Goal: Transaction & Acquisition: Purchase product/service

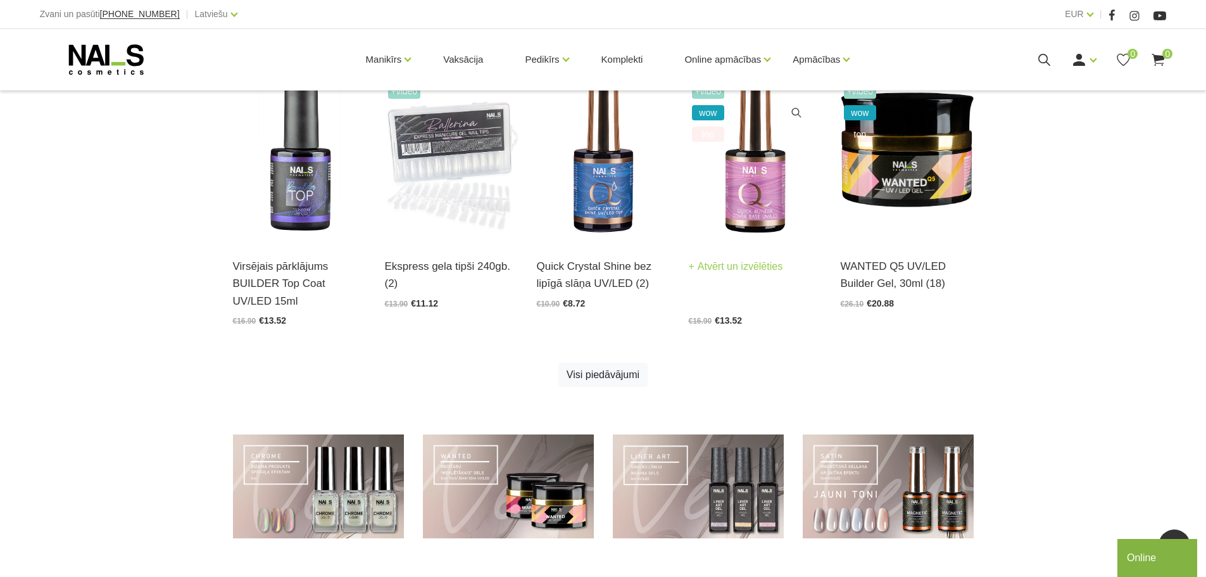
scroll to position [853, 0]
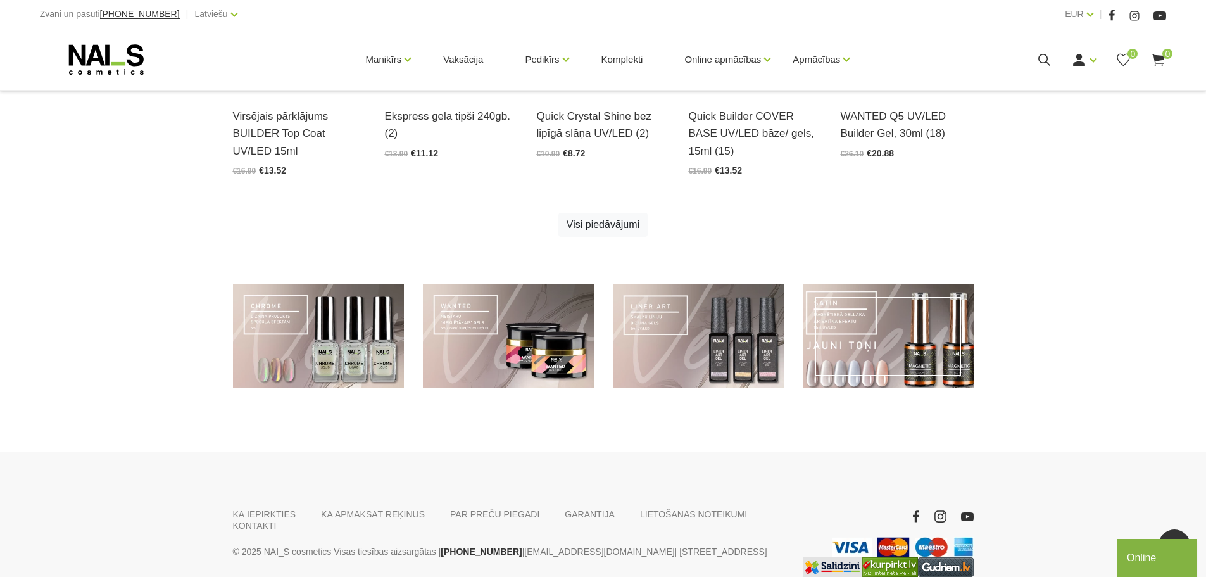
click at [908, 304] on link at bounding box center [888, 336] width 171 height 104
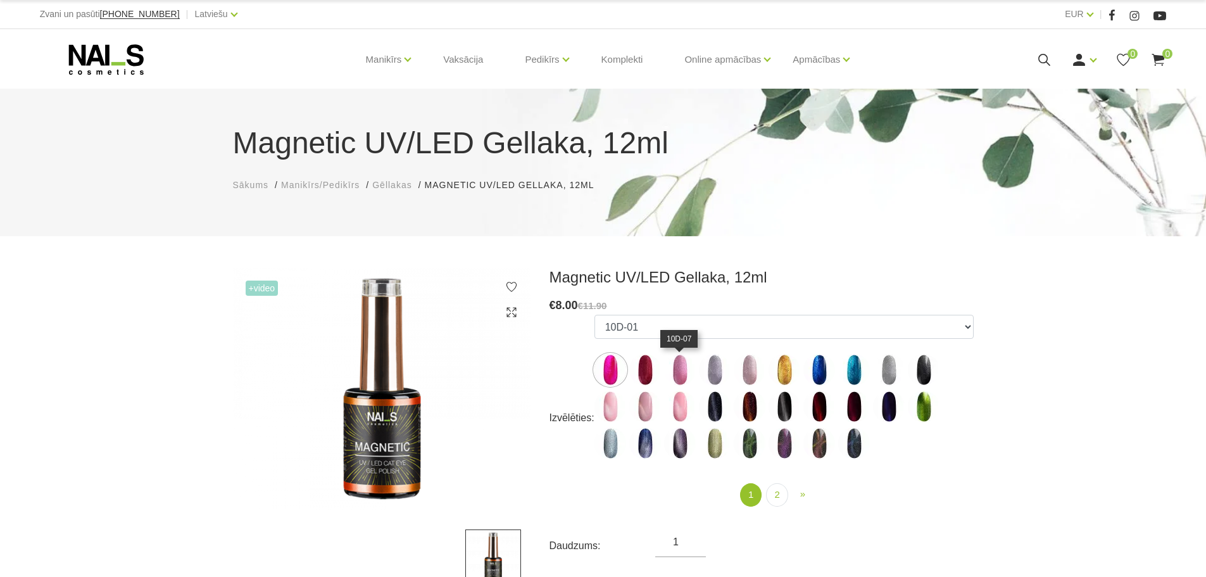
click at [677, 364] on img at bounding box center [680, 370] width 32 height 32
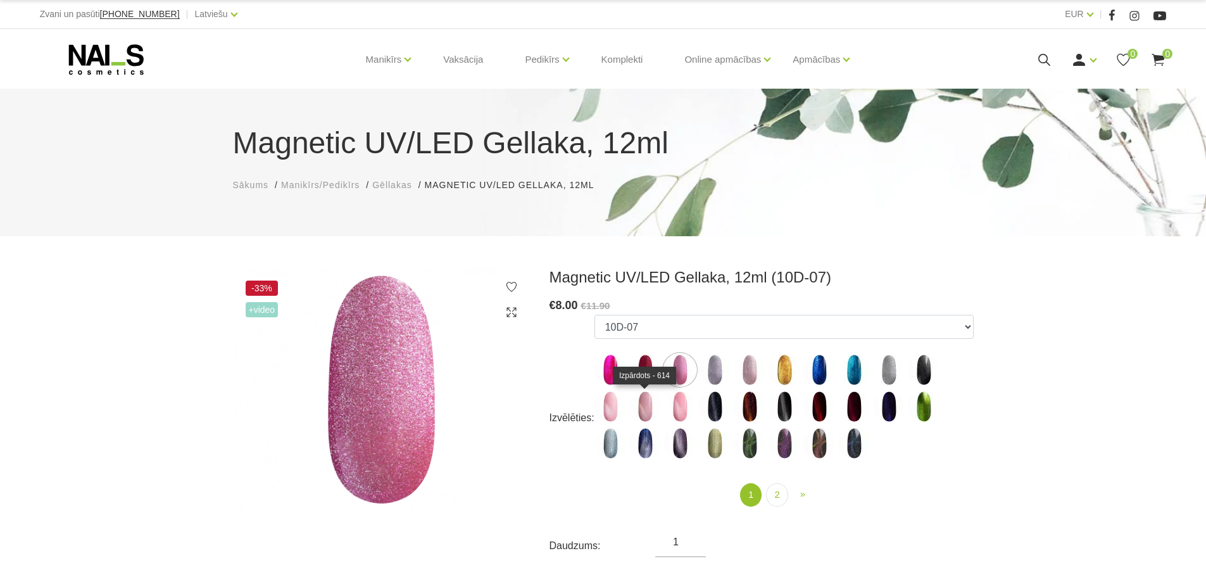
click at [645, 392] on img at bounding box center [645, 406] width 32 height 32
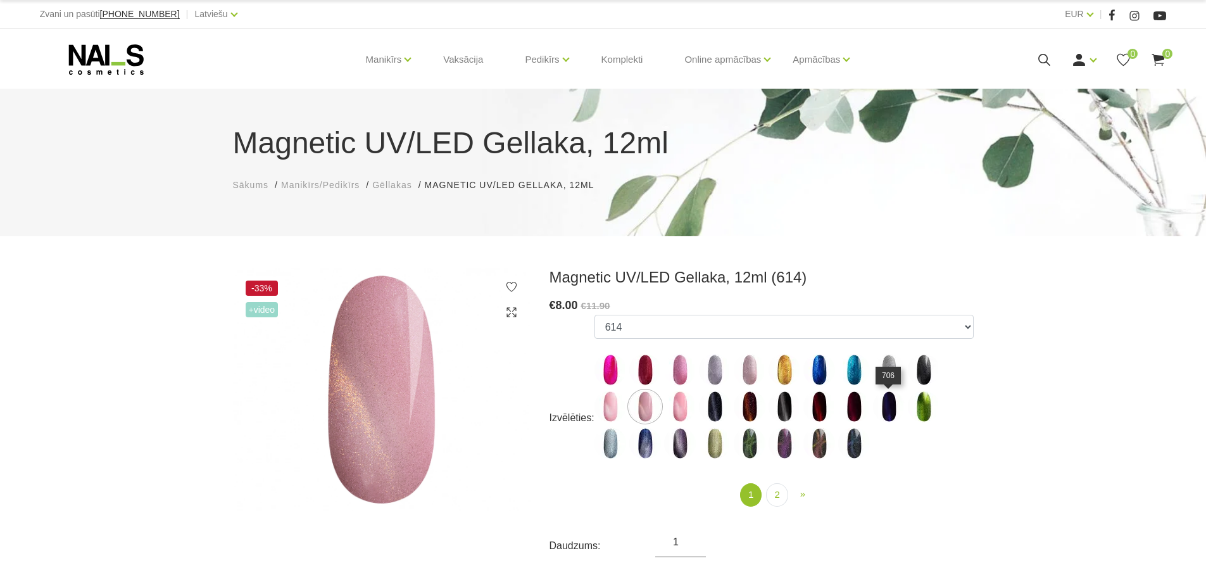
click at [887, 407] on img at bounding box center [889, 406] width 32 height 32
select select "4658"
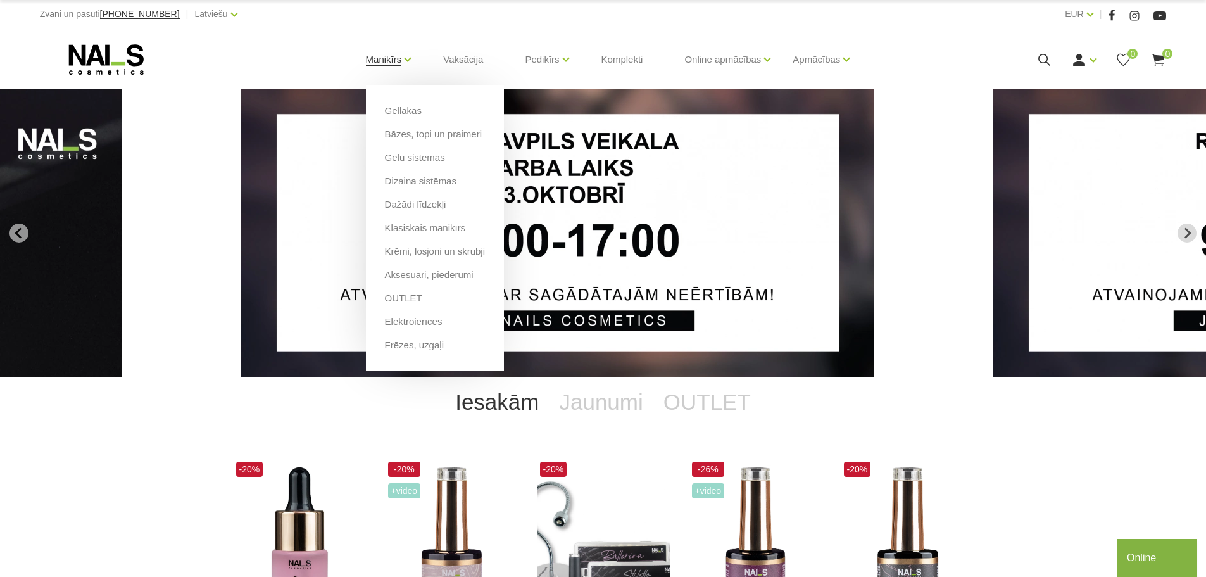
click at [392, 55] on link "Manikīrs" at bounding box center [384, 59] width 36 height 51
click at [403, 161] on link "Gēlu sistēmas" at bounding box center [415, 158] width 60 height 14
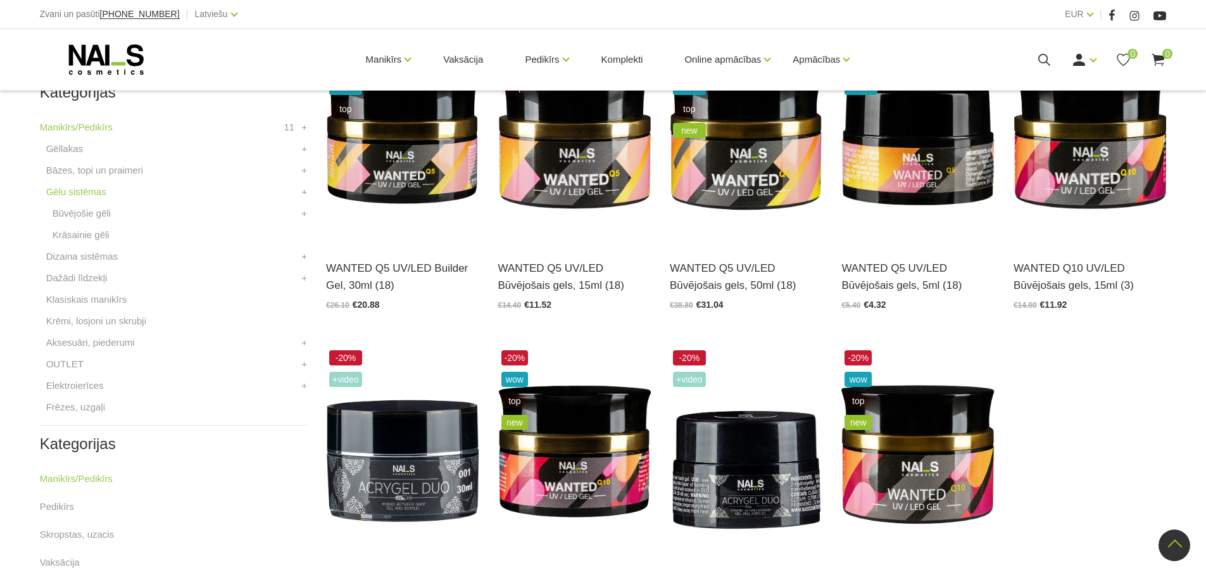
scroll to position [380, 0]
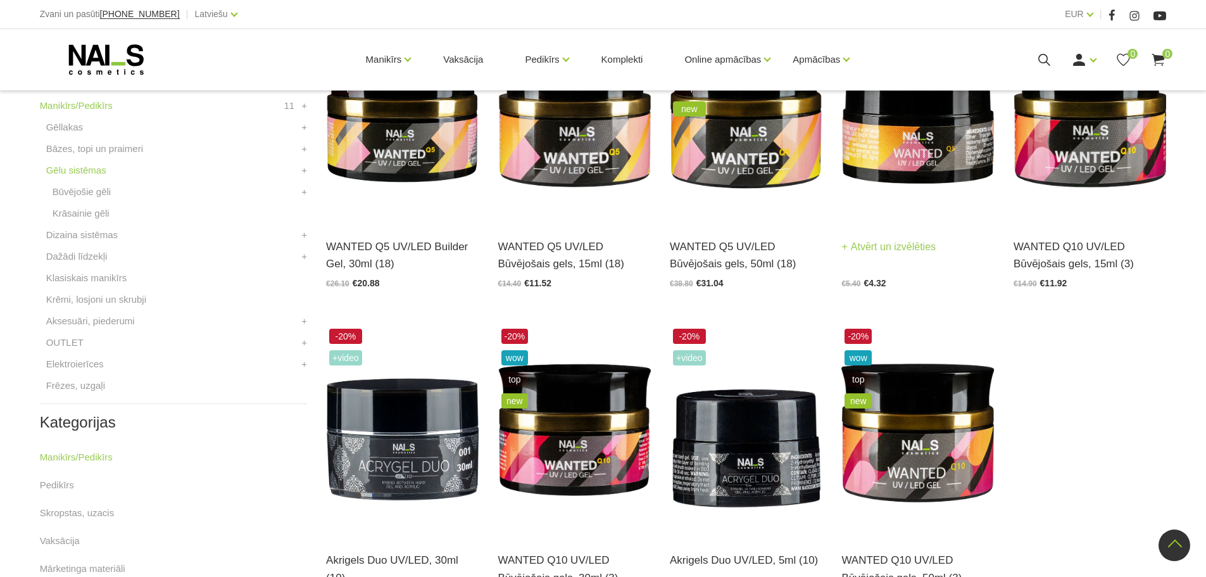
click at [904, 178] on img at bounding box center [917, 117] width 153 height 210
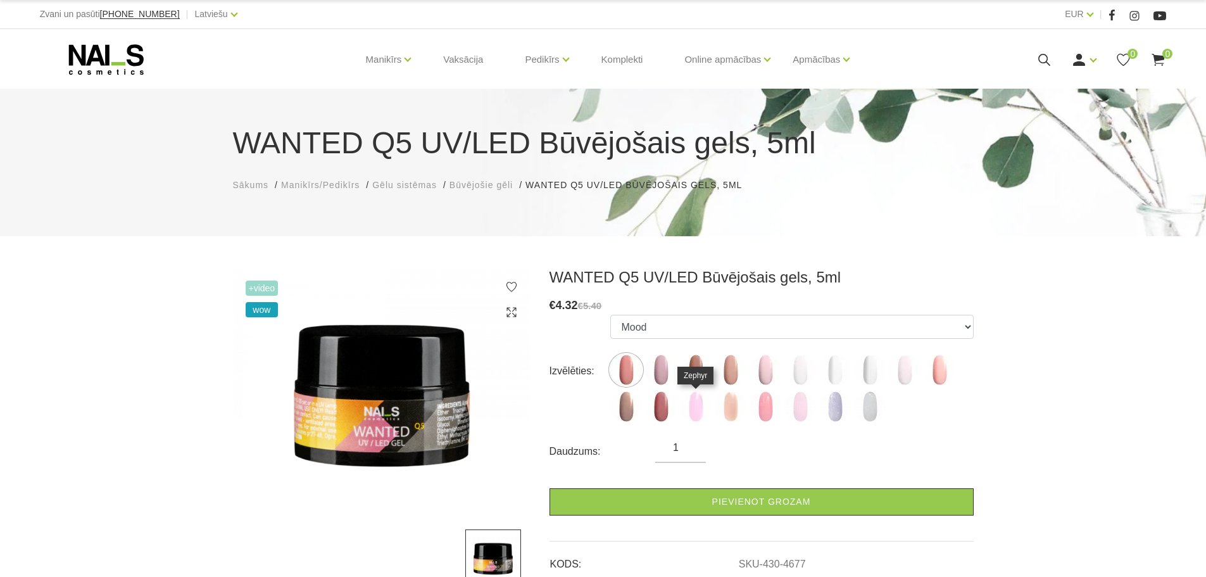
click at [703, 411] on img at bounding box center [696, 406] width 32 height 32
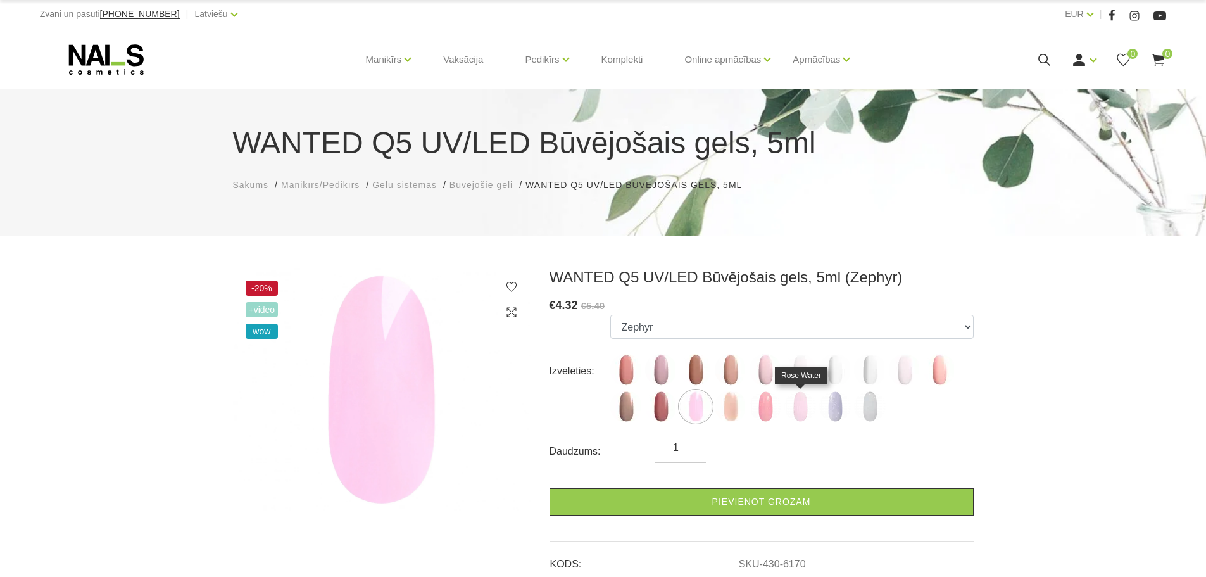
click at [799, 403] on img at bounding box center [800, 406] width 32 height 32
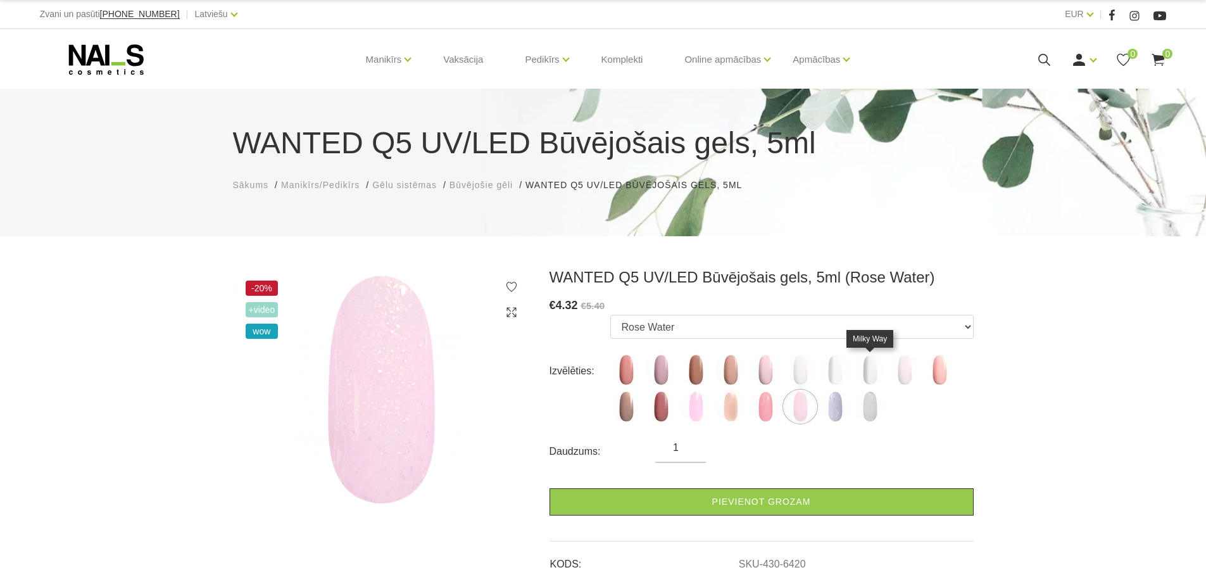
click at [861, 380] on img at bounding box center [870, 370] width 32 height 32
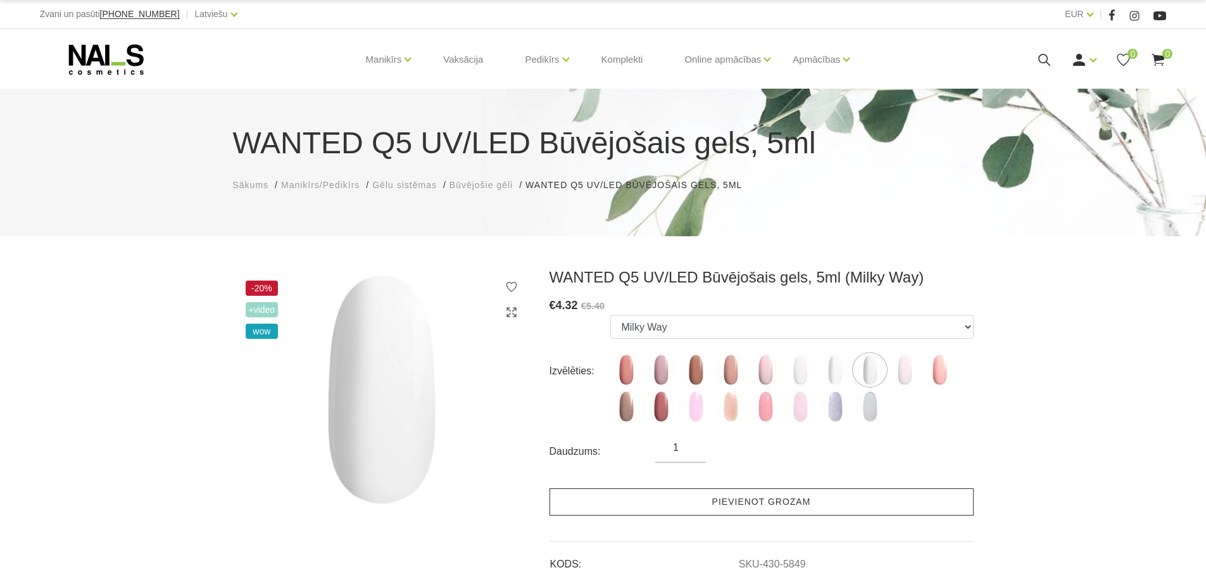
click at [720, 495] on link "Pievienot grozam" at bounding box center [761, 501] width 424 height 27
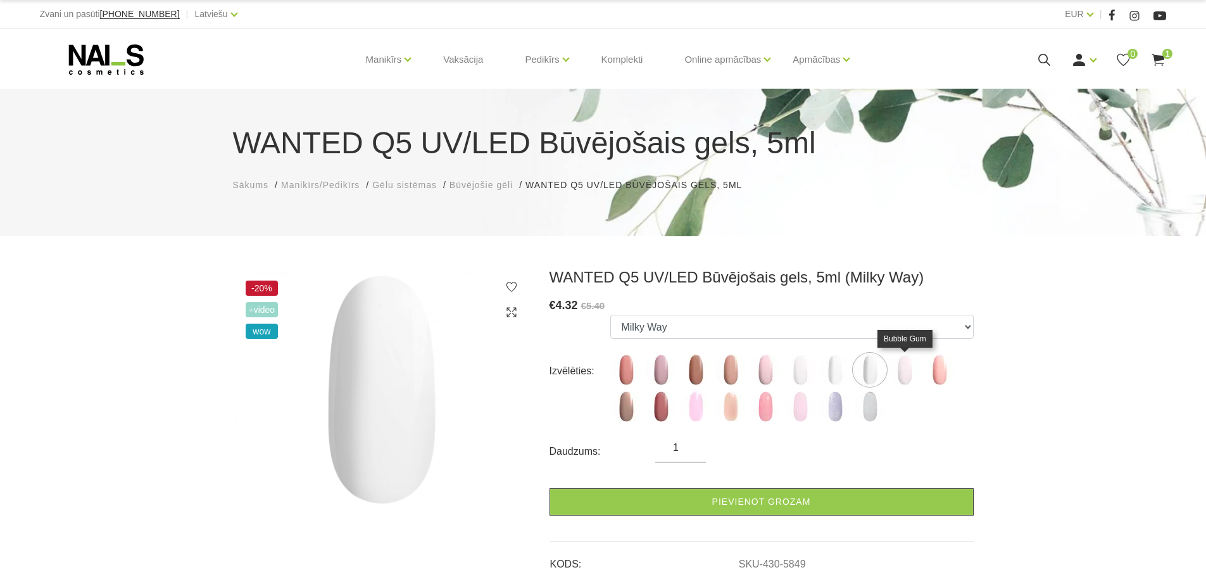
click at [905, 368] on img at bounding box center [905, 370] width 32 height 32
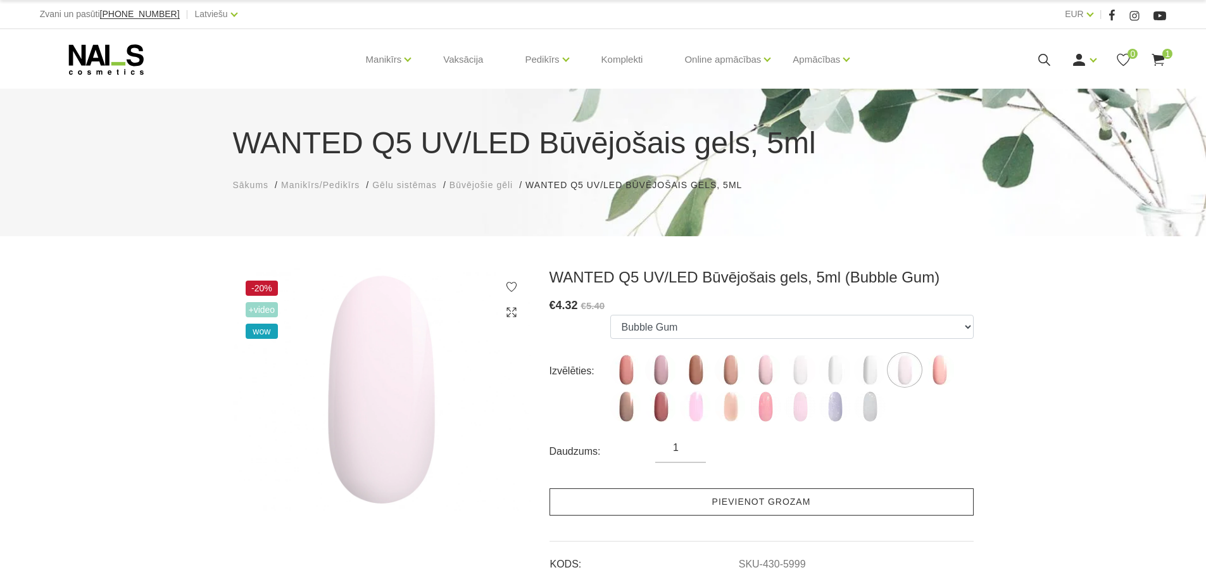
click at [715, 497] on link "Pievienot grozam" at bounding box center [761, 501] width 424 height 27
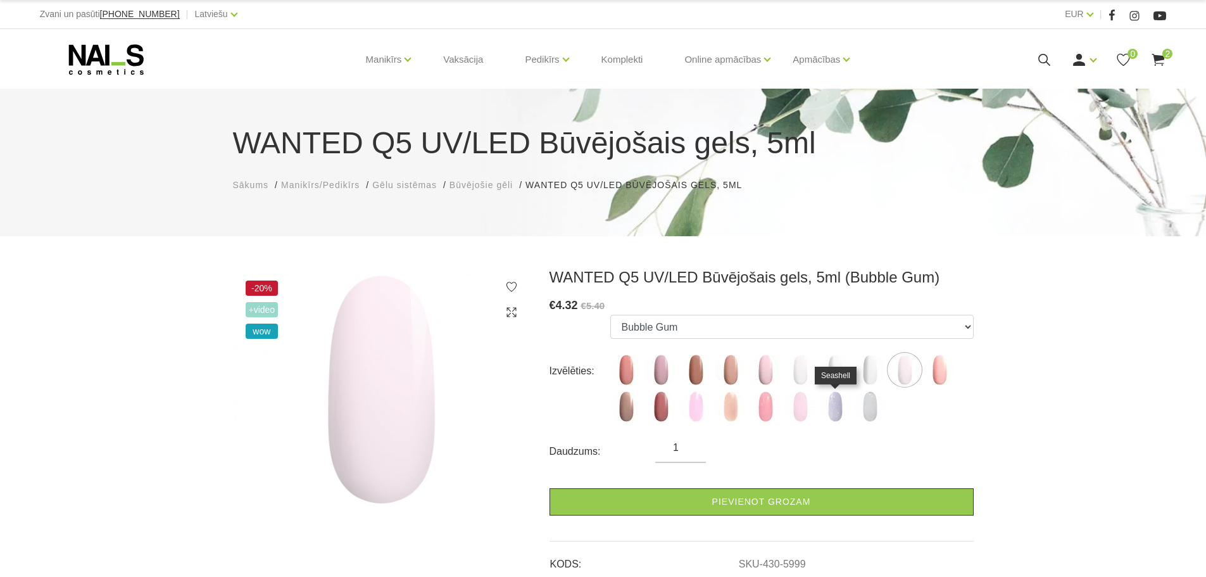
click at [839, 408] on img at bounding box center [835, 406] width 32 height 32
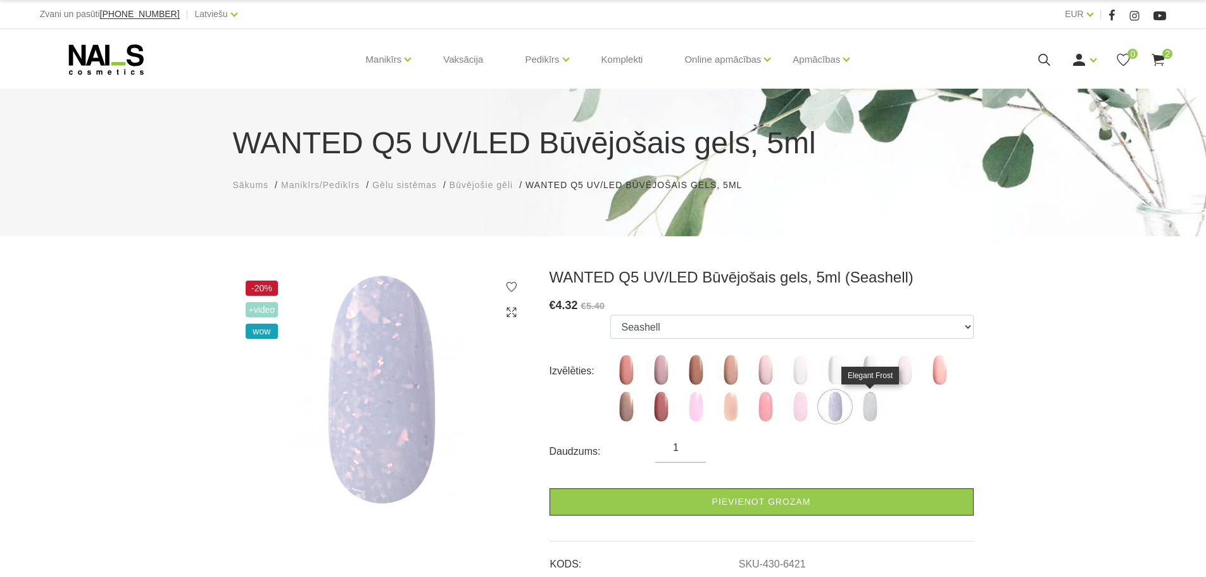
click at [883, 403] on img at bounding box center [870, 406] width 32 height 32
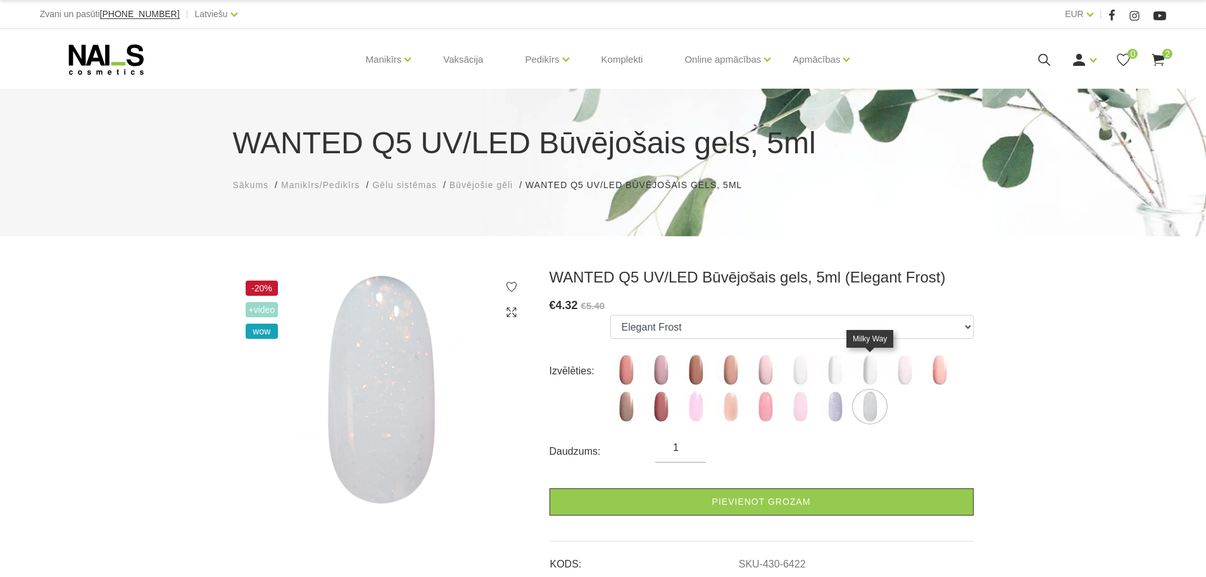
click at [872, 363] on img at bounding box center [870, 370] width 32 height 32
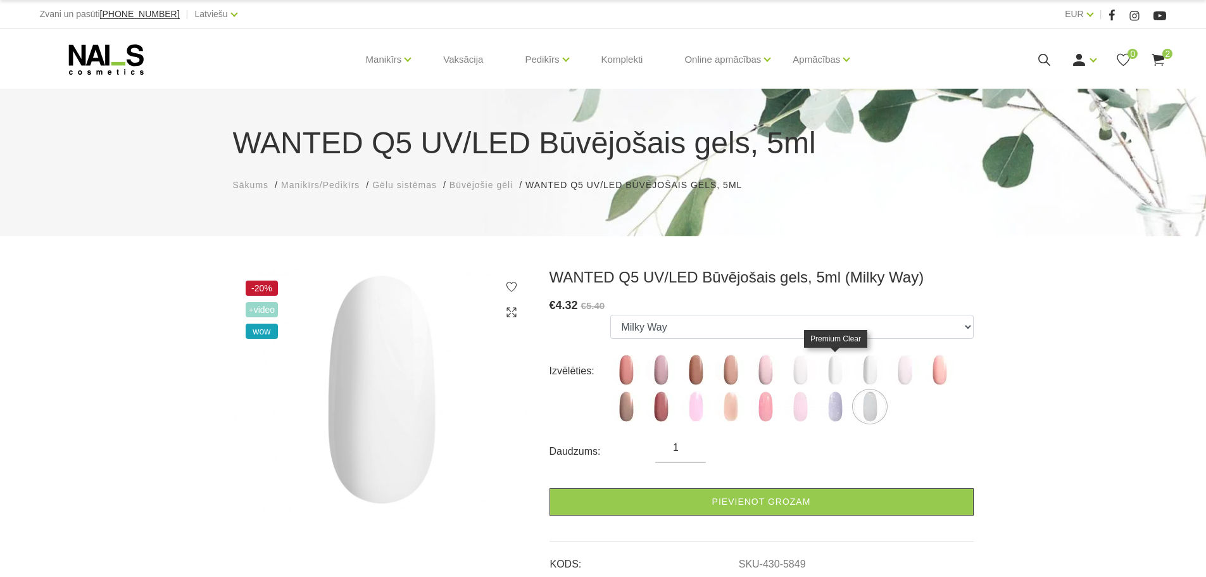
click at [849, 370] on img at bounding box center [835, 370] width 32 height 32
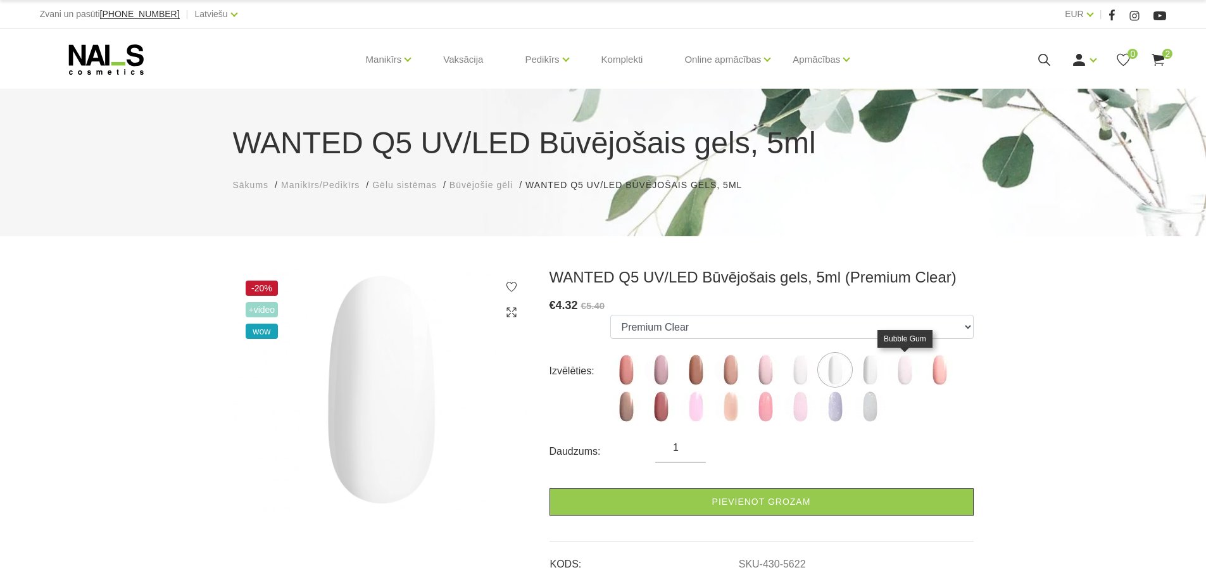
click at [896, 369] on img at bounding box center [905, 370] width 32 height 32
select select "5999"
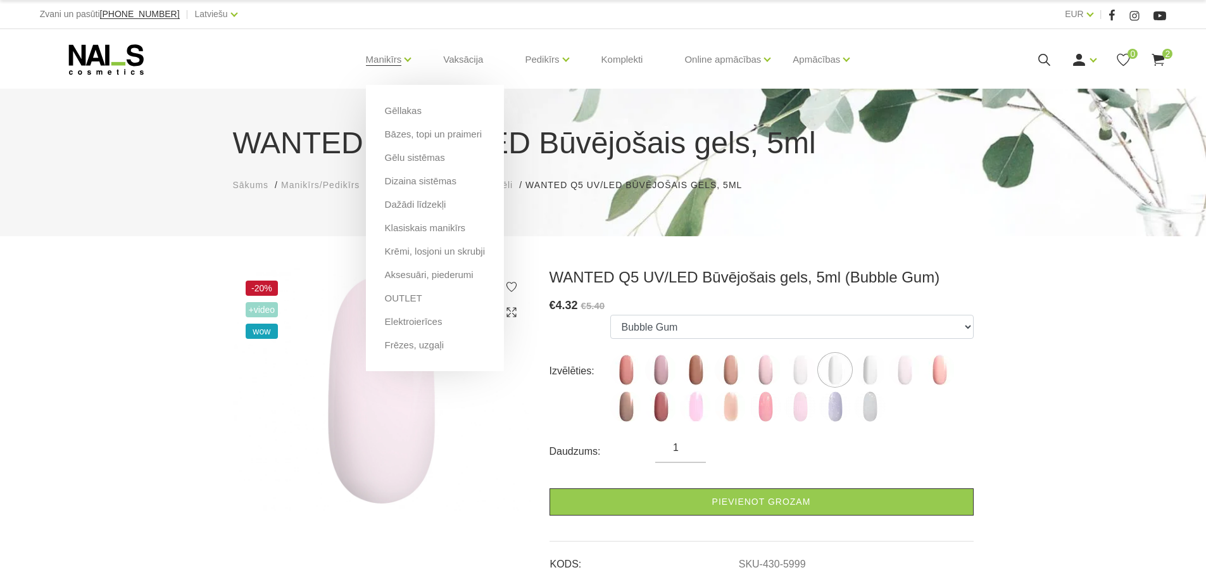
click at [445, 115] on li "Gēllakas" at bounding box center [435, 115] width 100 height 23
click at [415, 110] on link "Gēllakas" at bounding box center [403, 111] width 37 height 14
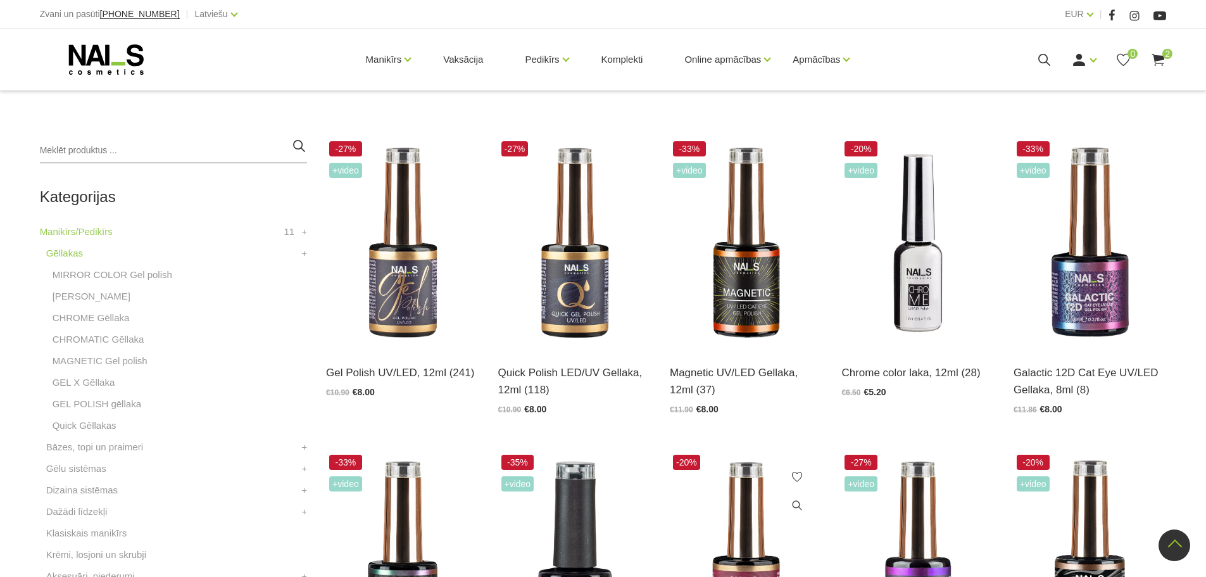
scroll to position [253, 0]
click at [406, 289] on img at bounding box center [402, 244] width 153 height 210
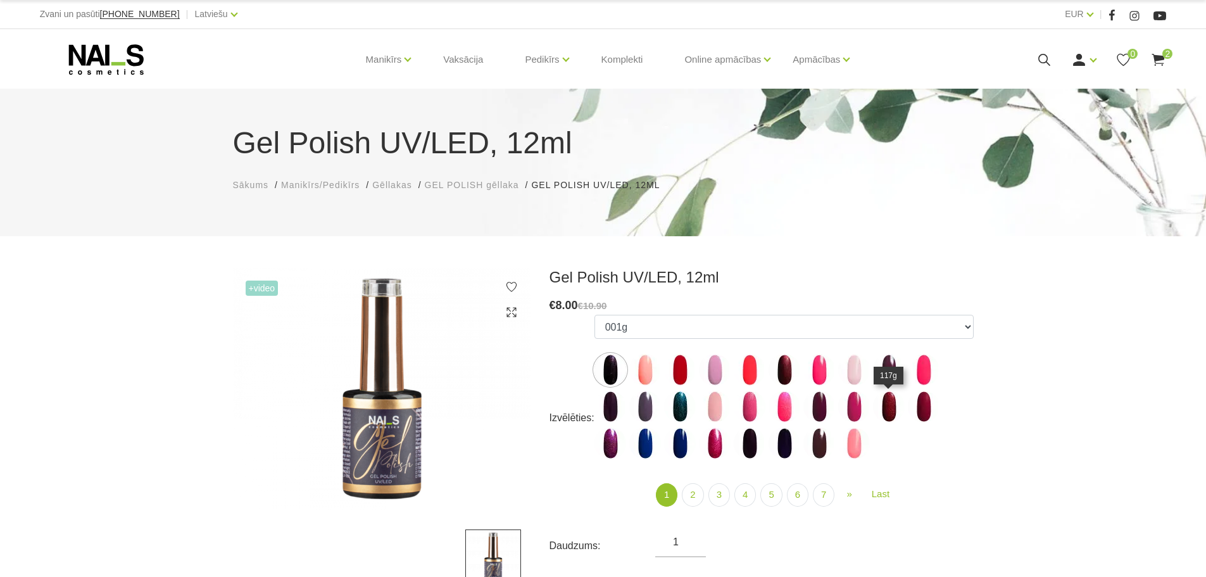
click at [892, 404] on img at bounding box center [889, 406] width 32 height 32
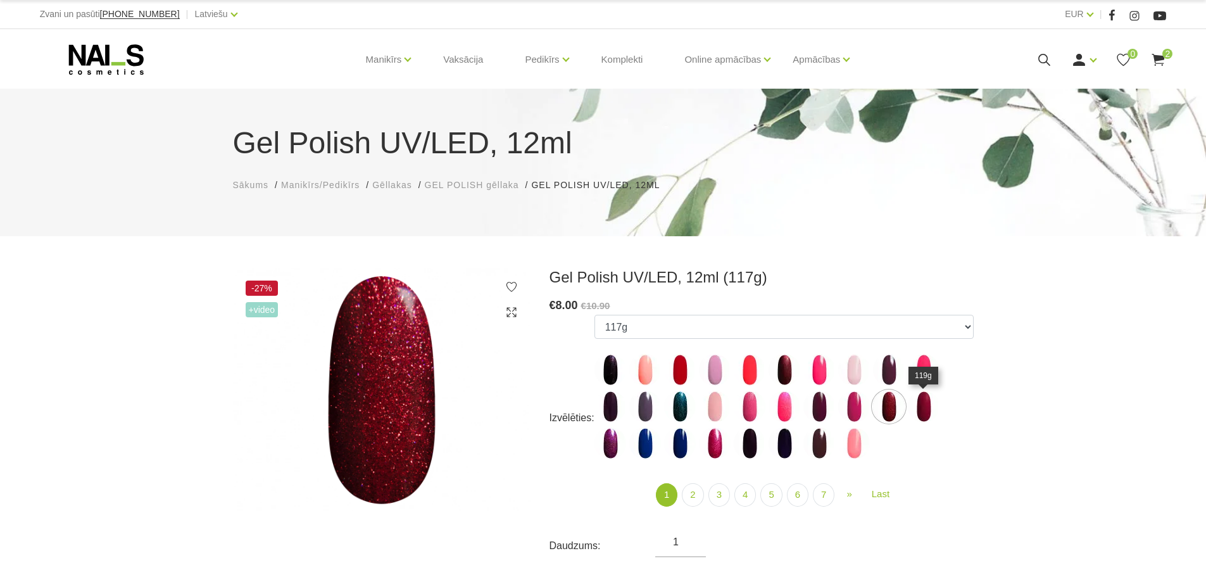
click at [919, 409] on img at bounding box center [924, 406] width 32 height 32
select select "4026"
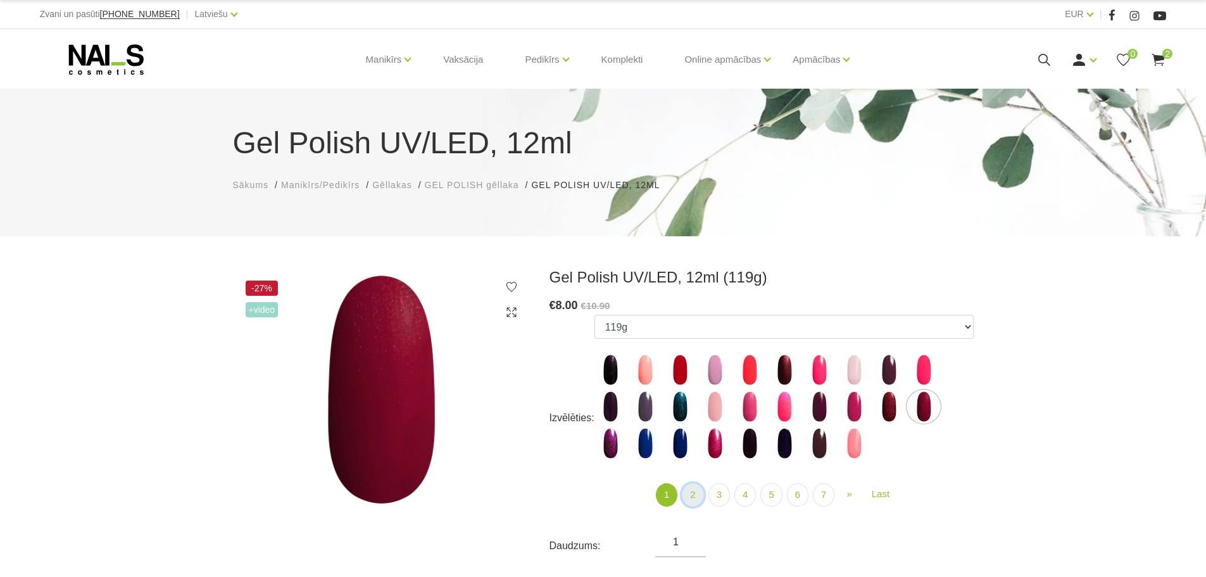
click at [696, 496] on link "2" at bounding box center [693, 494] width 22 height 23
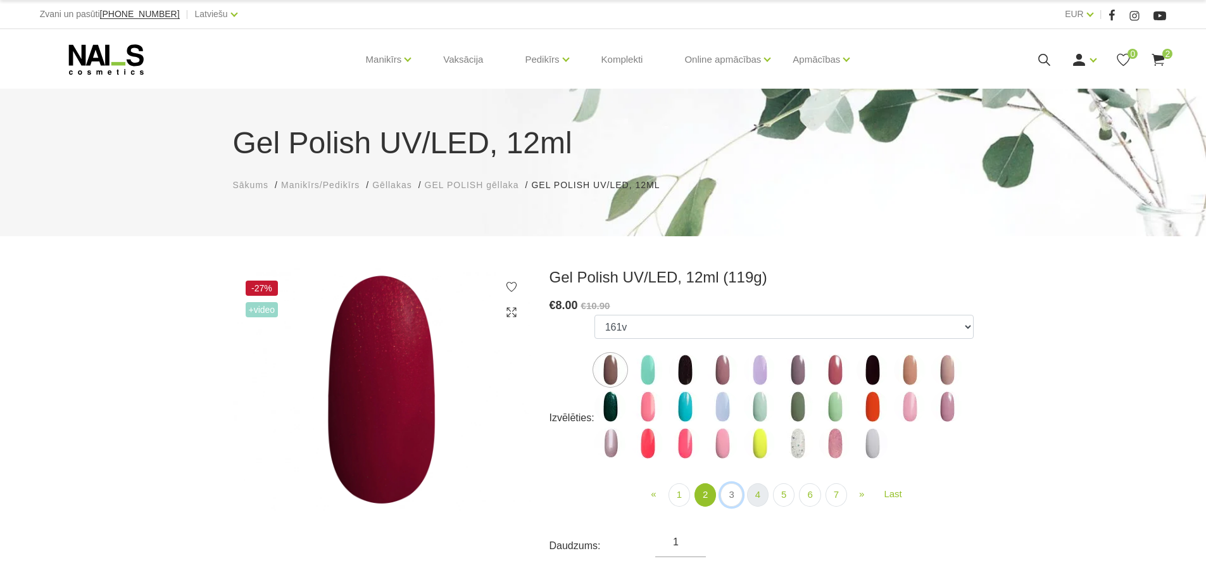
drag, startPoint x: 742, startPoint y: 496, endPoint x: 752, endPoint y: 497, distance: 10.3
click at [741, 496] on link "3" at bounding box center [731, 494] width 22 height 23
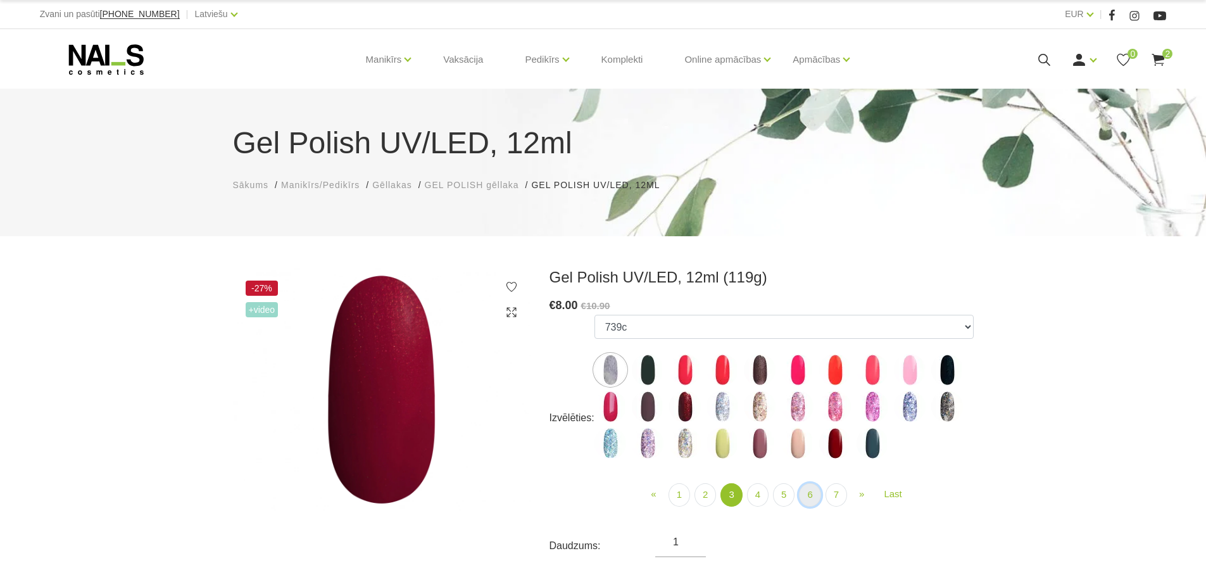
click at [820, 497] on link "6" at bounding box center [810, 494] width 22 height 23
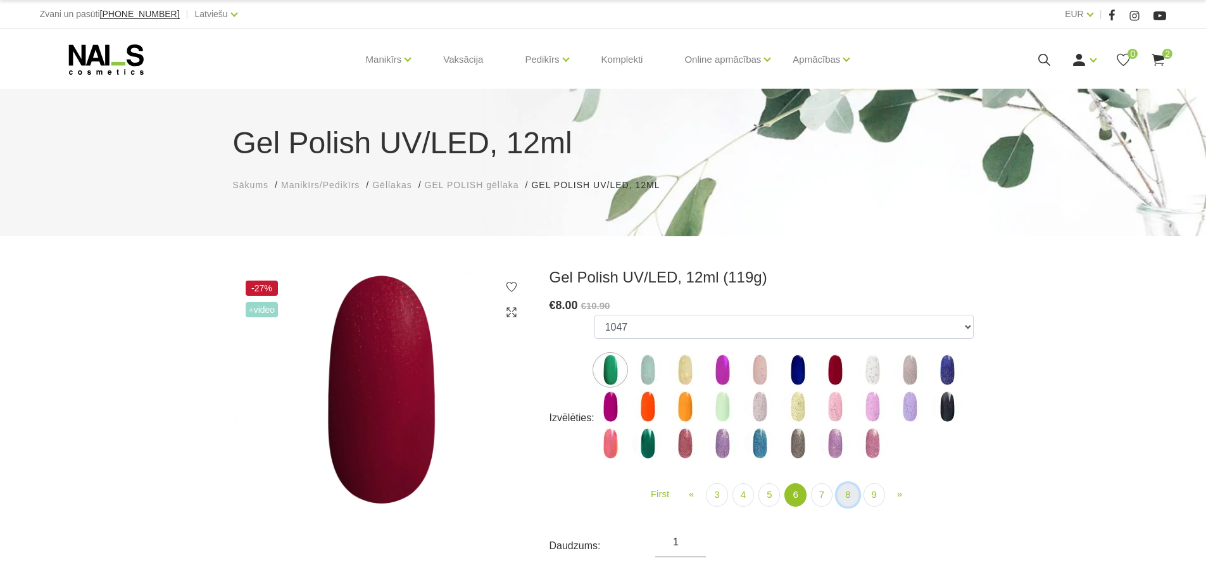
click at [852, 494] on link "8" at bounding box center [848, 494] width 22 height 23
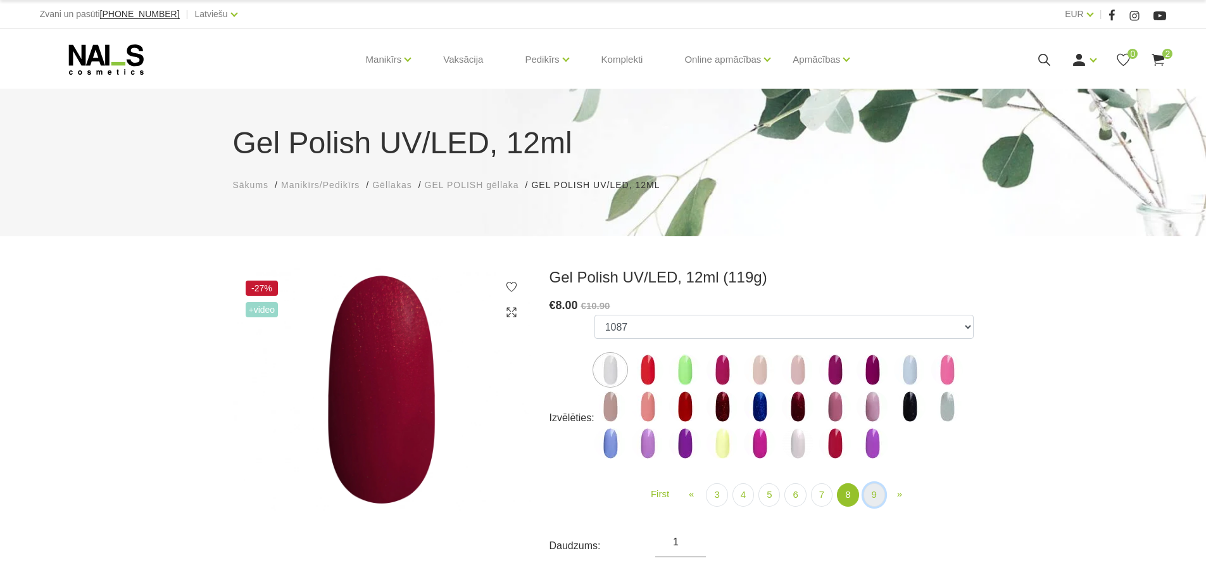
click at [866, 495] on link "9" at bounding box center [874, 494] width 22 height 23
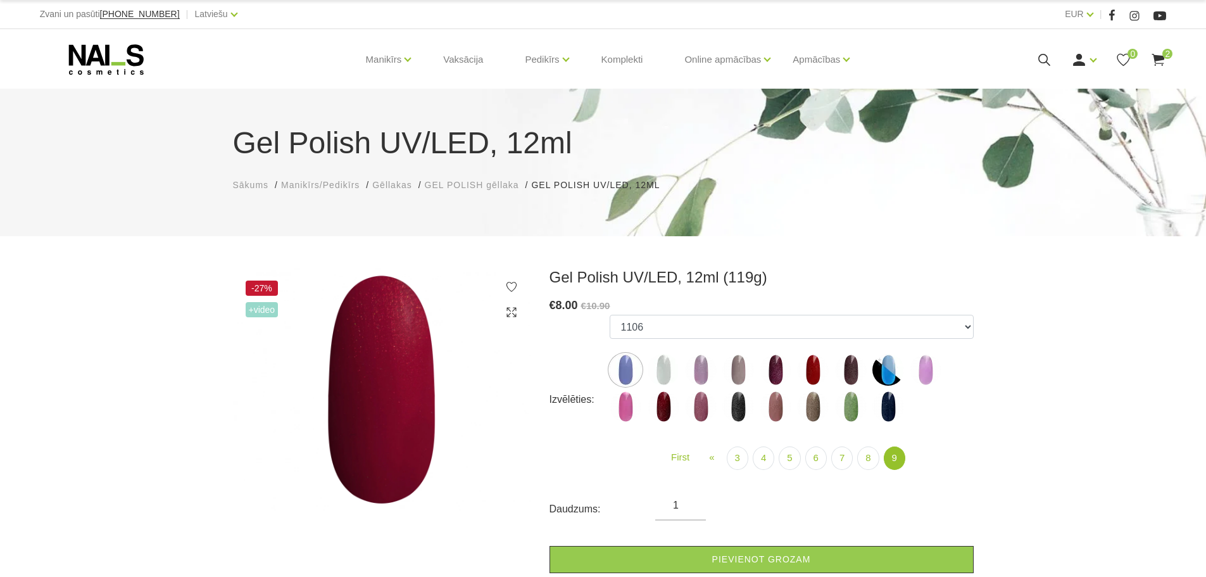
click at [818, 361] on img at bounding box center [813, 370] width 32 height 32
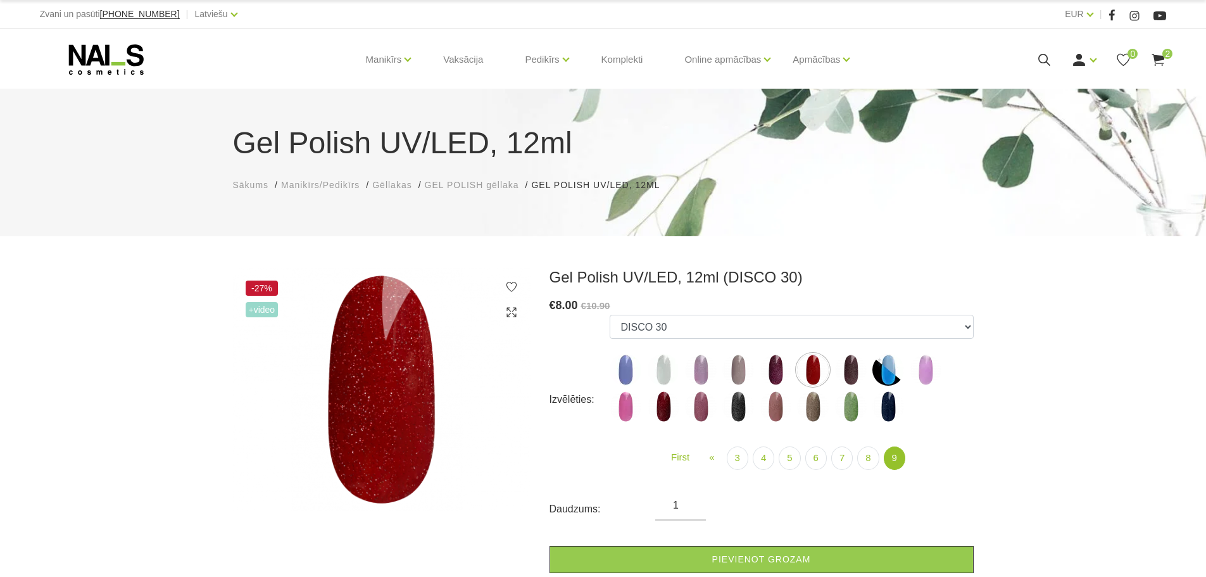
click at [667, 406] on img at bounding box center [663, 406] width 32 height 32
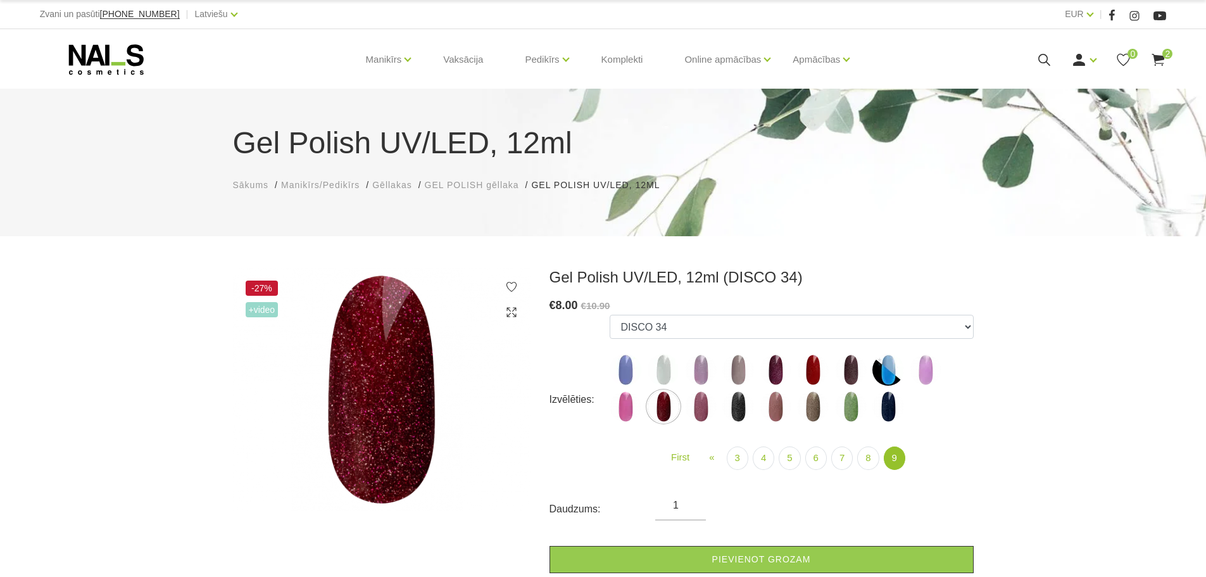
drag, startPoint x: 832, startPoint y: 373, endPoint x: 816, endPoint y: 369, distance: 16.3
click at [832, 373] on ul "001g 001n 003c 008b 011n 012g 016n 020b 044v 065v 068p 069v 083g 085p 110g 111g…" at bounding box center [790, 371] width 363 height 113
click at [807, 373] on img at bounding box center [813, 370] width 32 height 32
select select "6307"
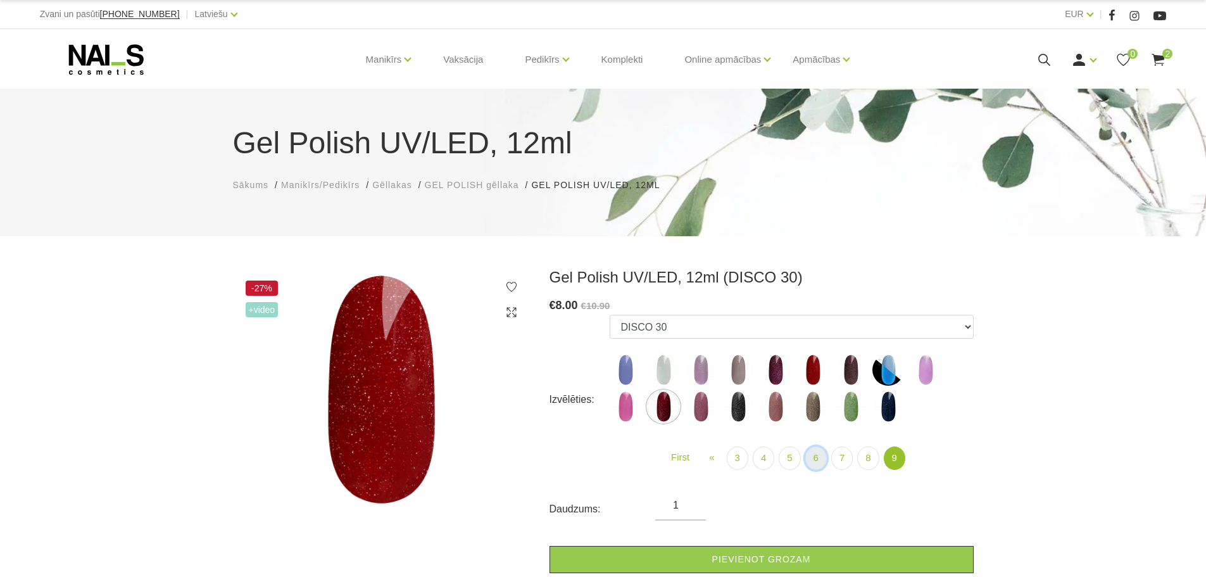
click at [819, 460] on link "6" at bounding box center [816, 457] width 22 height 23
